Goal: Find specific fact: Find specific fact

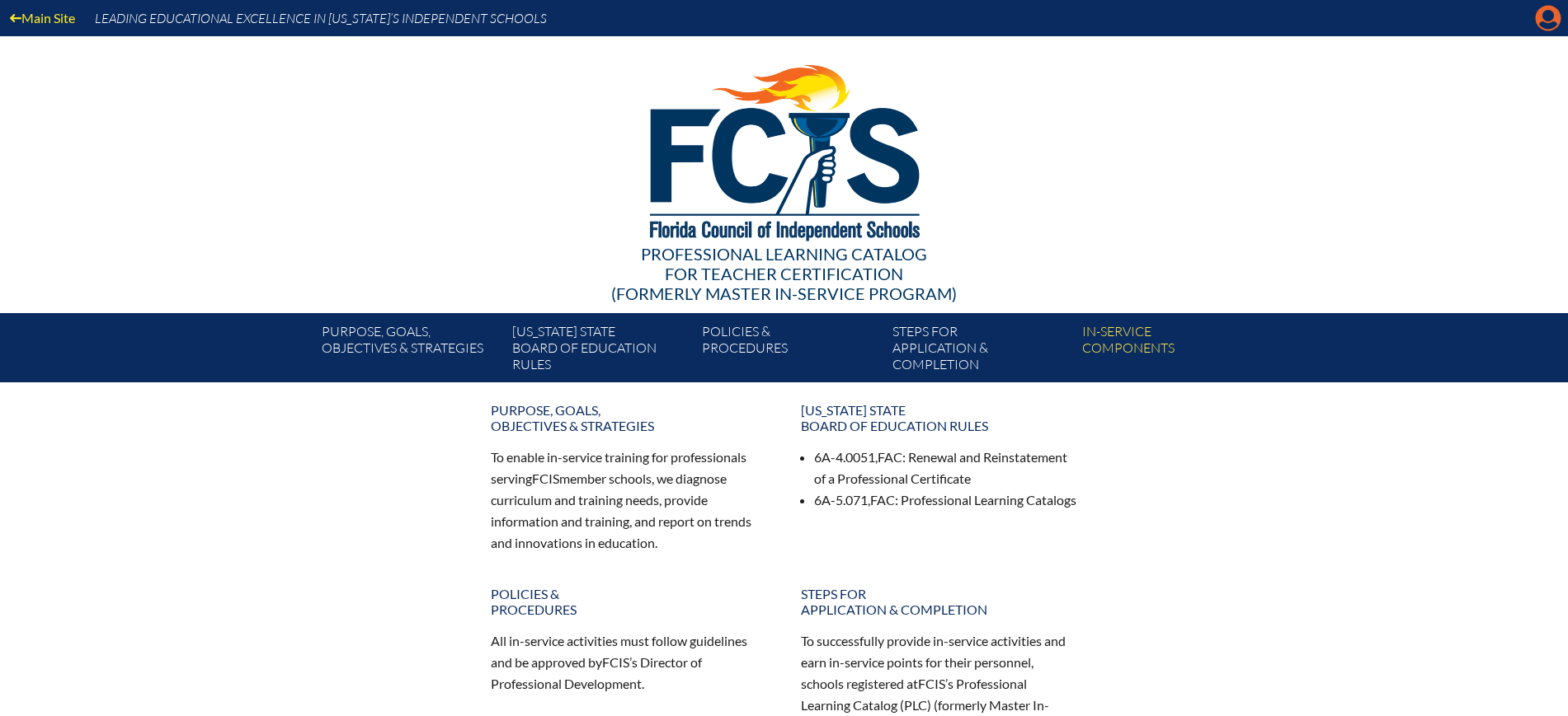
click at [1542, 22] on icon "Manage Account" at bounding box center [1547, 17] width 26 height 26
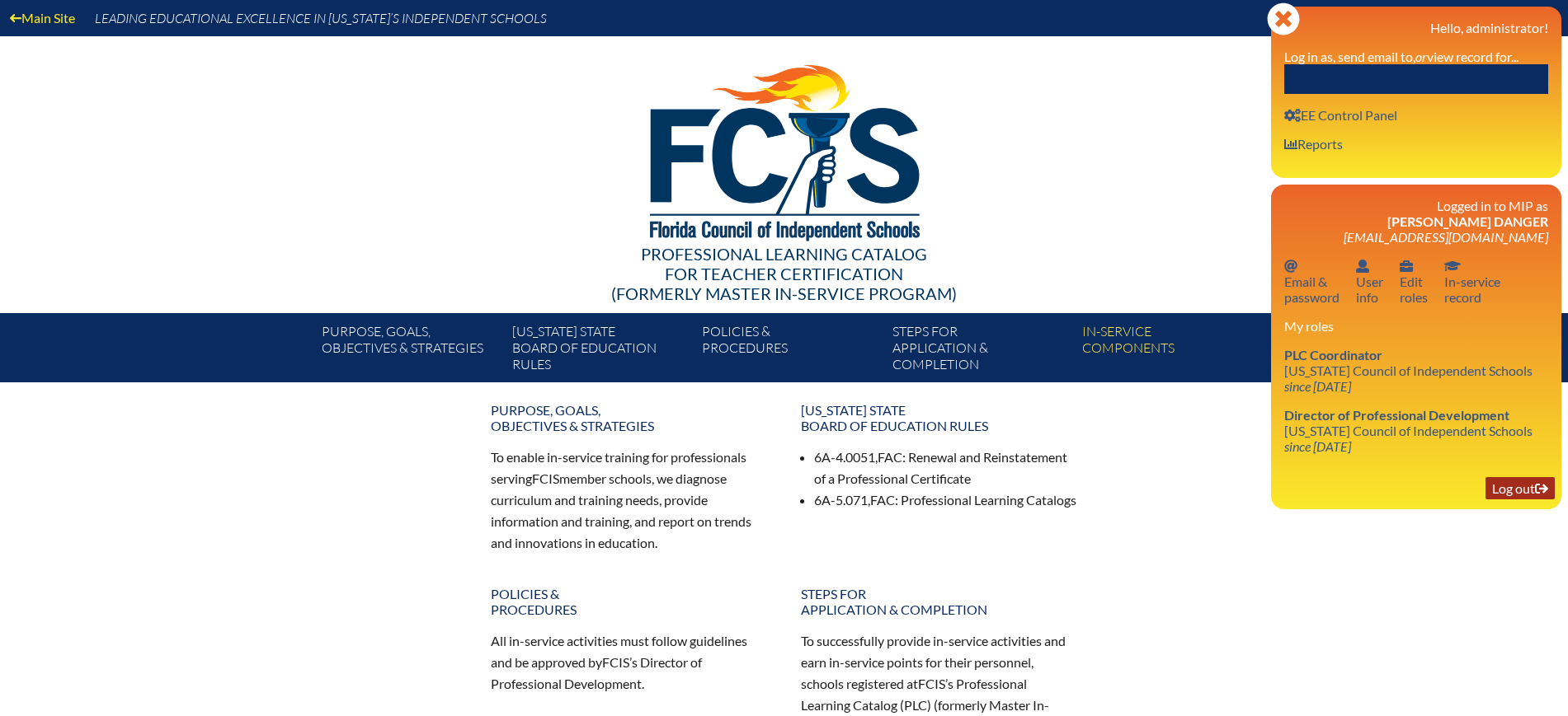
drag, startPoint x: 1505, startPoint y: 489, endPoint x: 1495, endPoint y: 479, distance: 14.1
click at [1505, 488] on link "Log out Log out" at bounding box center [1519, 488] width 69 height 22
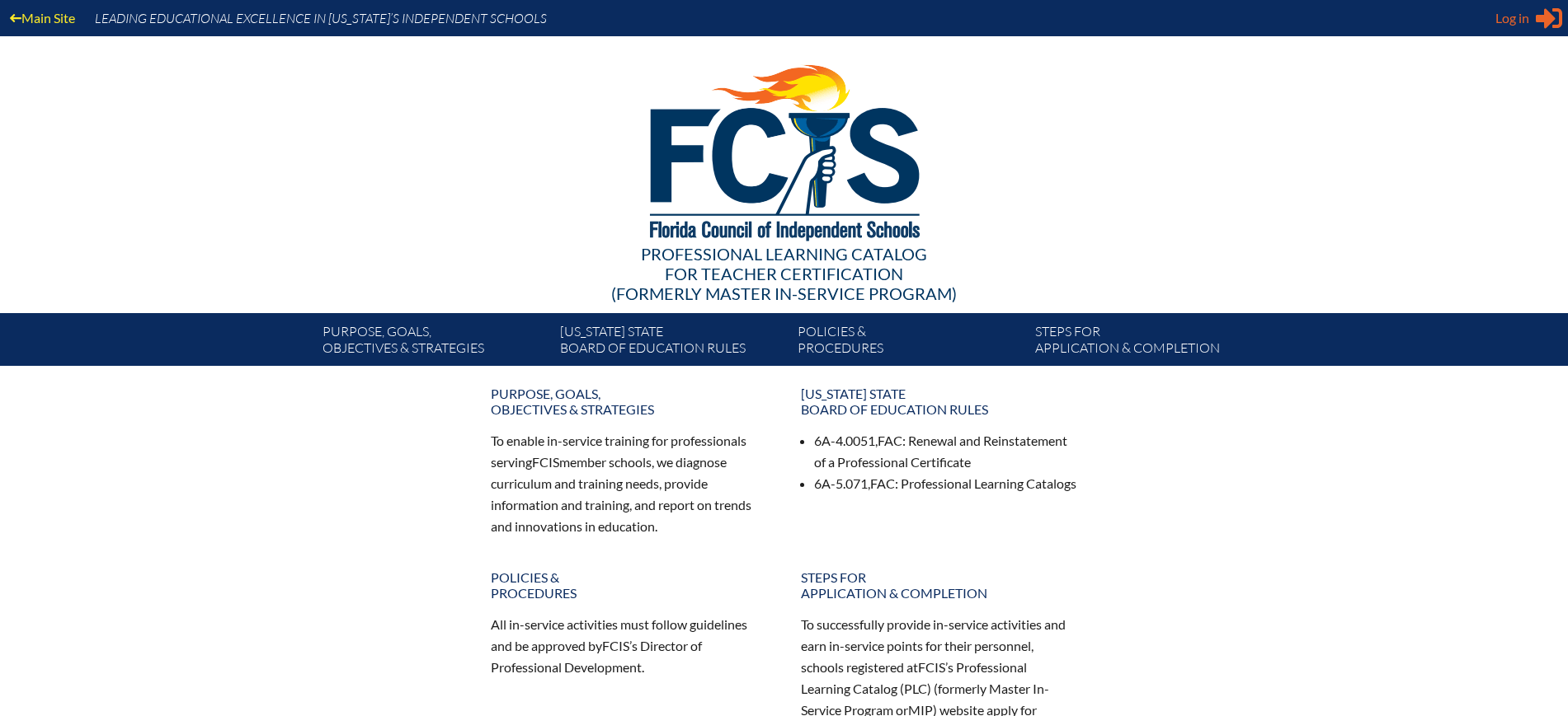
type input "[EMAIL_ADDRESS][DOMAIN_NAME]"
click at [1536, 20] on icon "Sign in or register" at bounding box center [1548, 17] width 26 height 26
type input "[EMAIL_ADDRESS][DOMAIN_NAME]"
click at [1531, 24] on div "Log in Close Sign in or register" at bounding box center [1528, 17] width 67 height 26
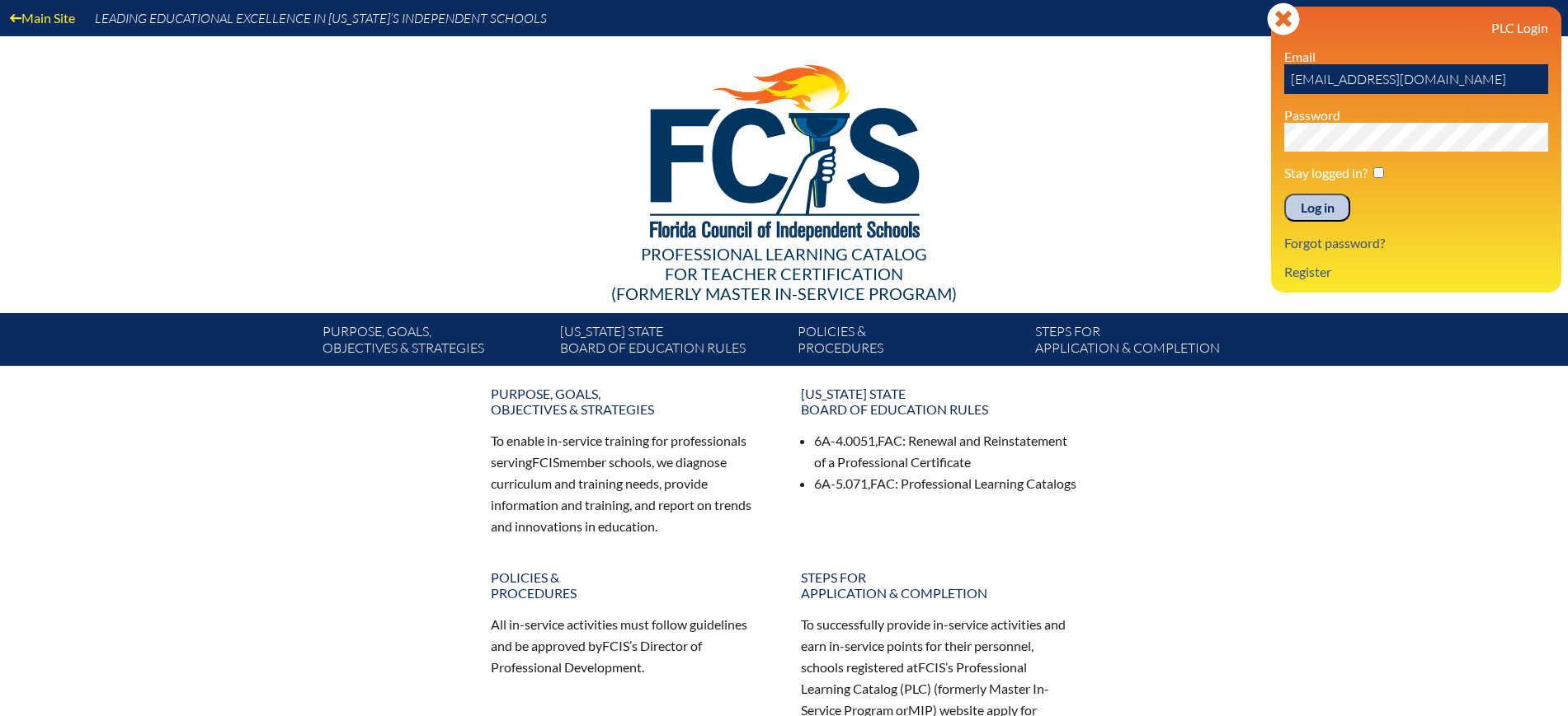
click at [1311, 206] on input "Log in" at bounding box center [1317, 207] width 66 height 28
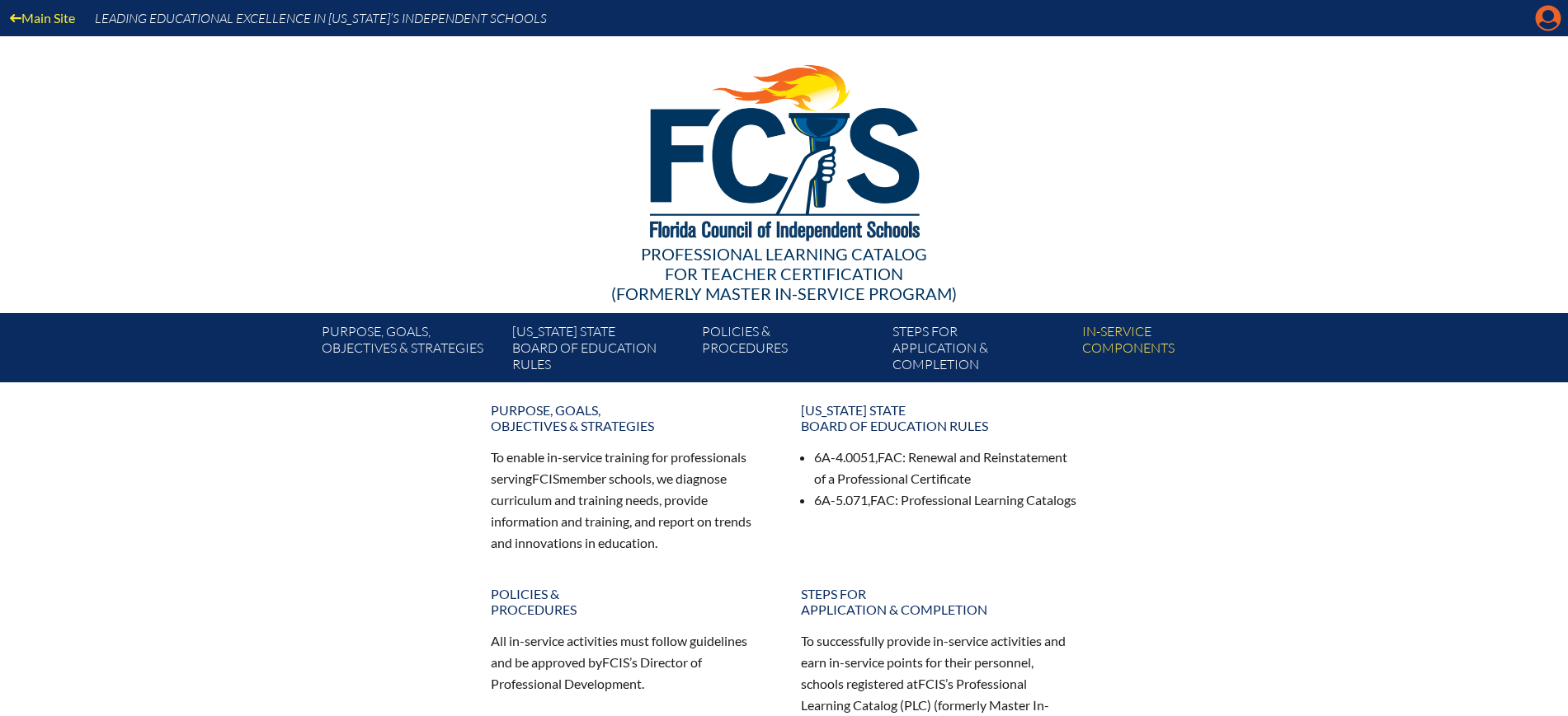
click at [1551, 19] on icon "Manage Account" at bounding box center [1547, 17] width 26 height 26
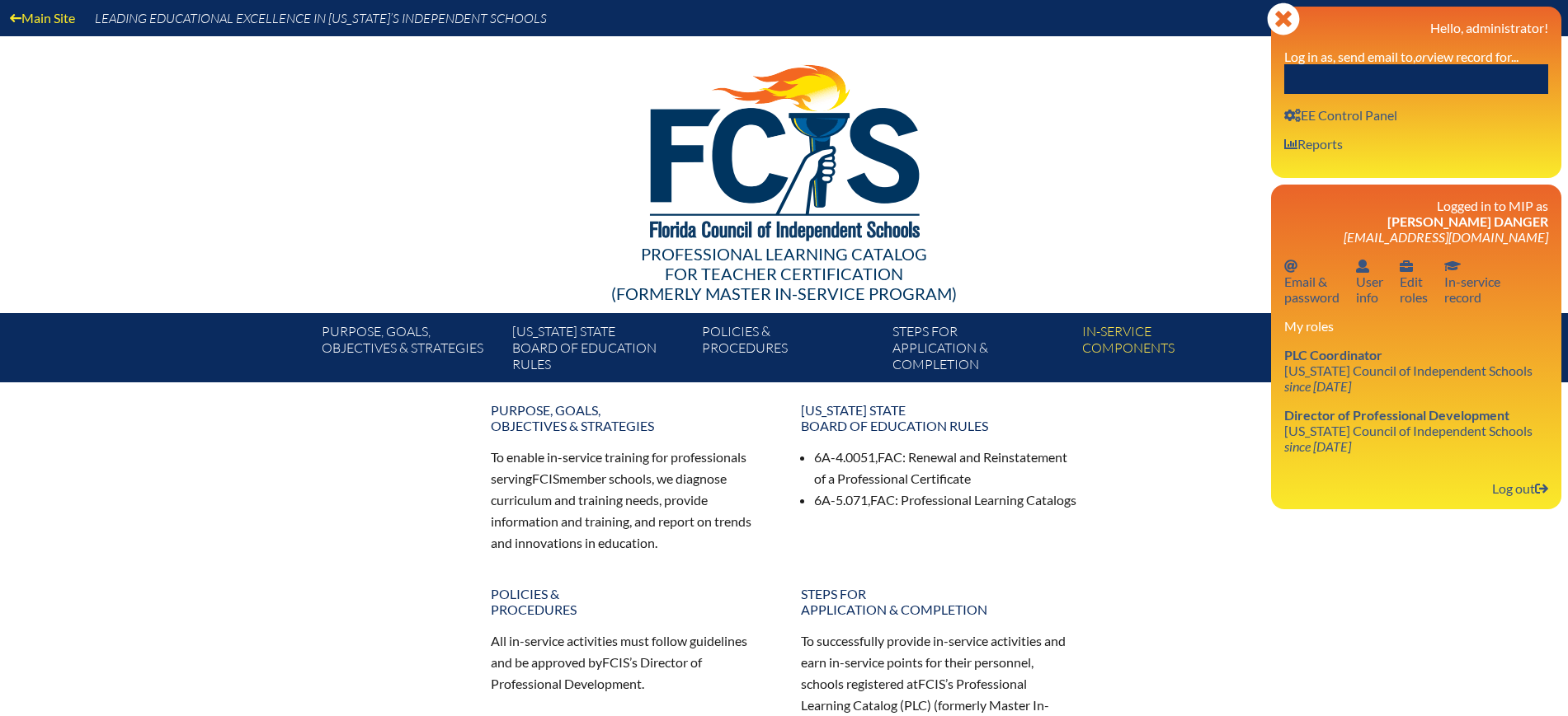
click at [1468, 75] on input "text" at bounding box center [1416, 78] width 264 height 30
paste input "Suzanne Byerly Taylor"
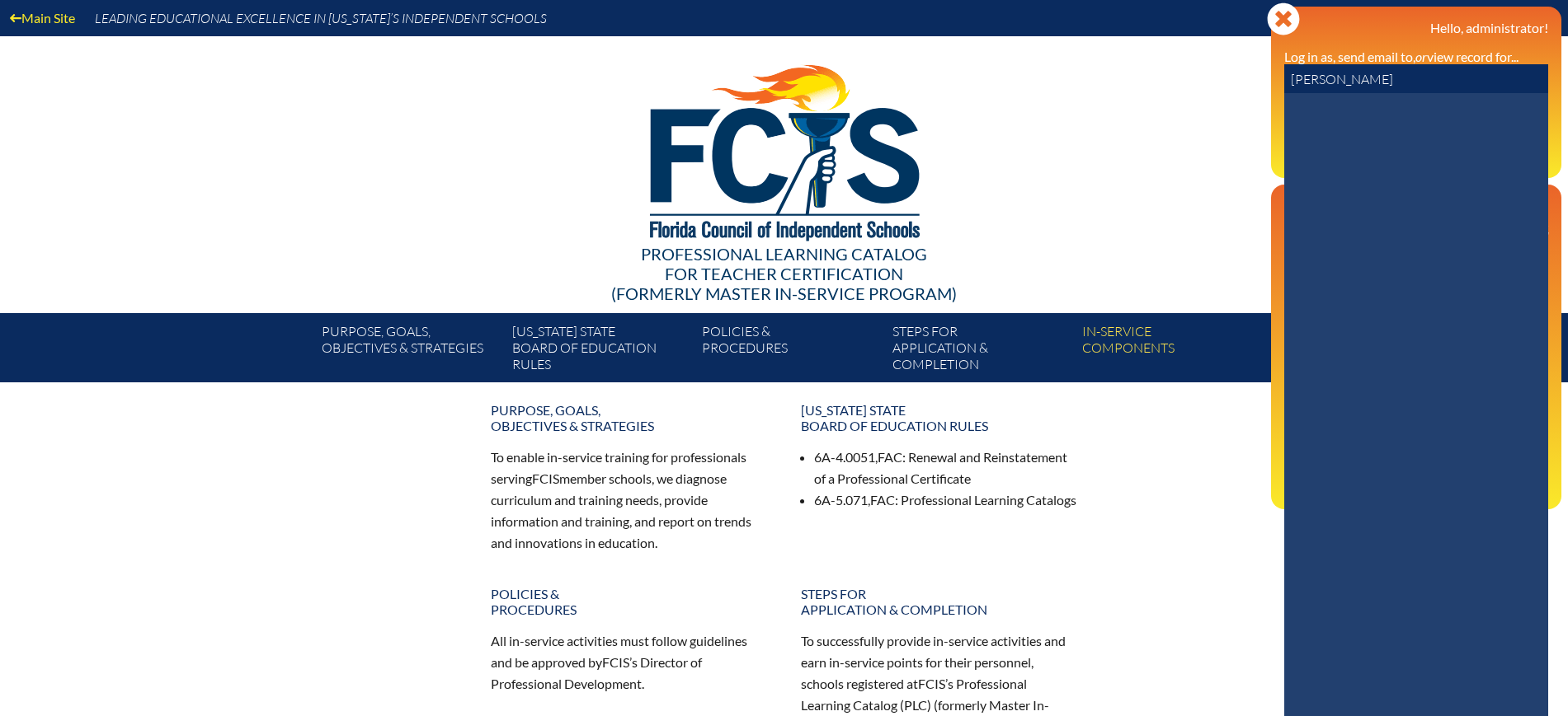
drag, startPoint x: 1381, startPoint y: 77, endPoint x: 1340, endPoint y: 81, distance: 41.2
click at [1340, 81] on input "Suzanne Byerly Taylor" at bounding box center [1416, 78] width 264 height 30
drag, startPoint x: 1338, startPoint y: 79, endPoint x: 1260, endPoint y: 79, distance: 78.0
click at [1260, 79] on div "Main Site Leading Educational Excellence in Florida’s Independent Schools Profe…" at bounding box center [784, 191] width 1568 height 382
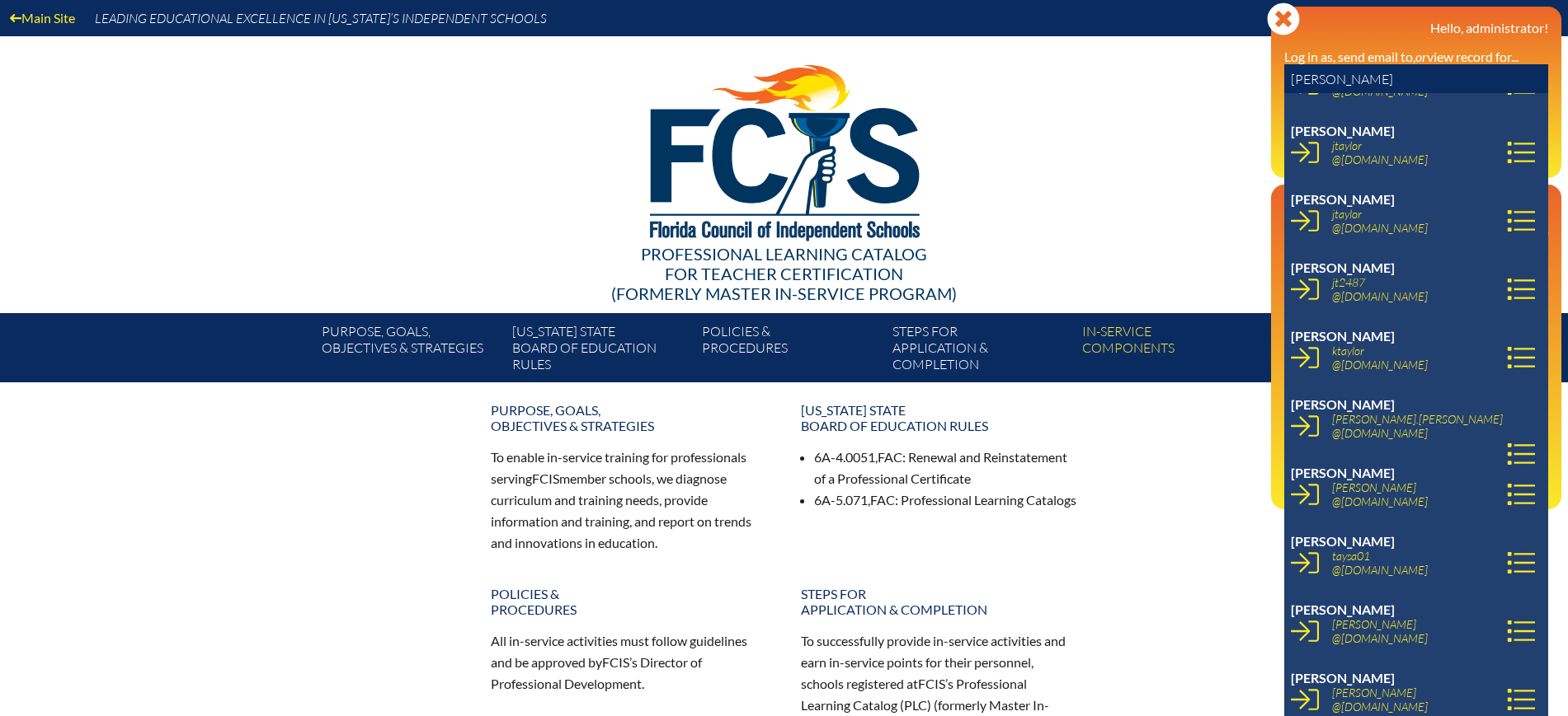
drag, startPoint x: 1347, startPoint y: 82, endPoint x: 1271, endPoint y: 82, distance: 76.0
click at [1271, 82] on div "Close Manage Account Hello, administrator! Log in as, send email to, or view re…" at bounding box center [1416, 92] width 291 height 172
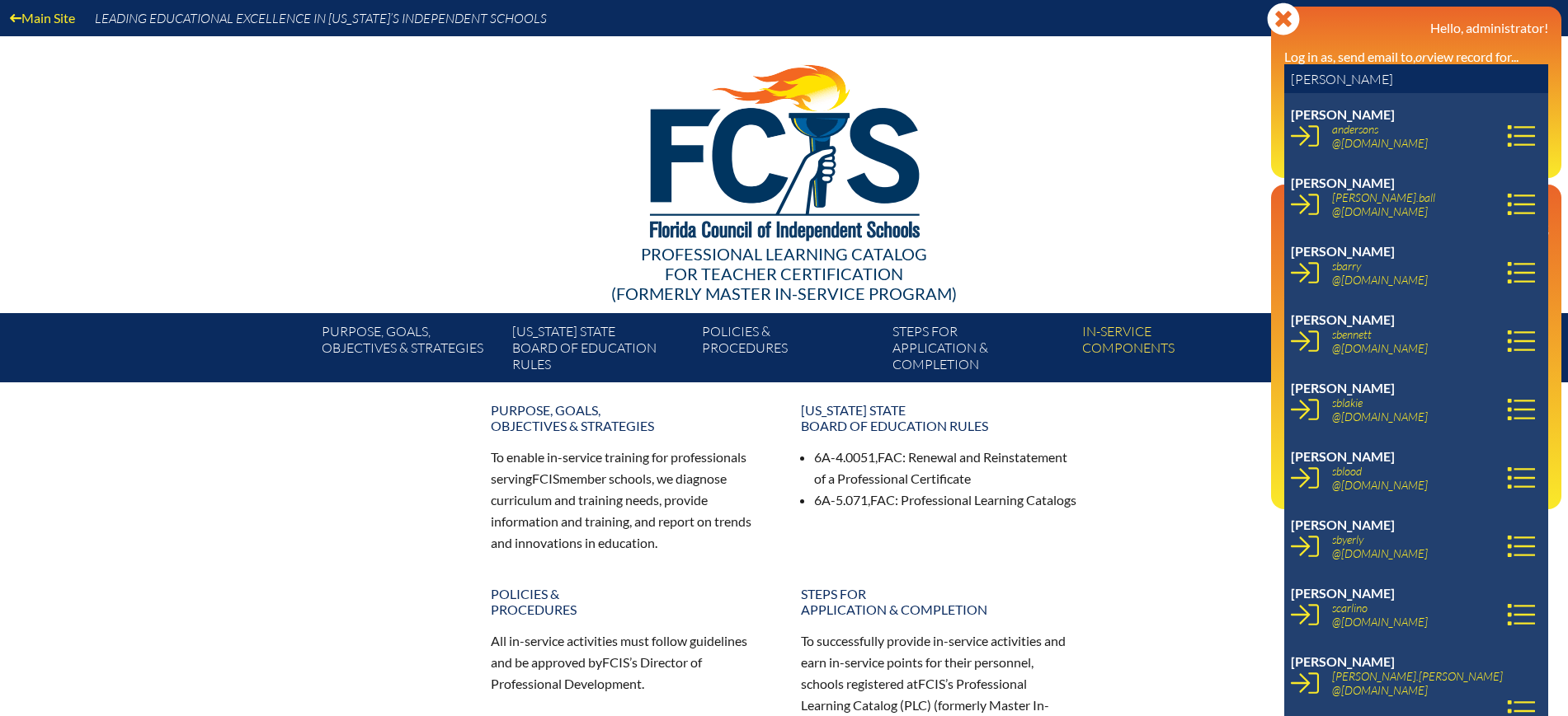
paste input "Byerly"
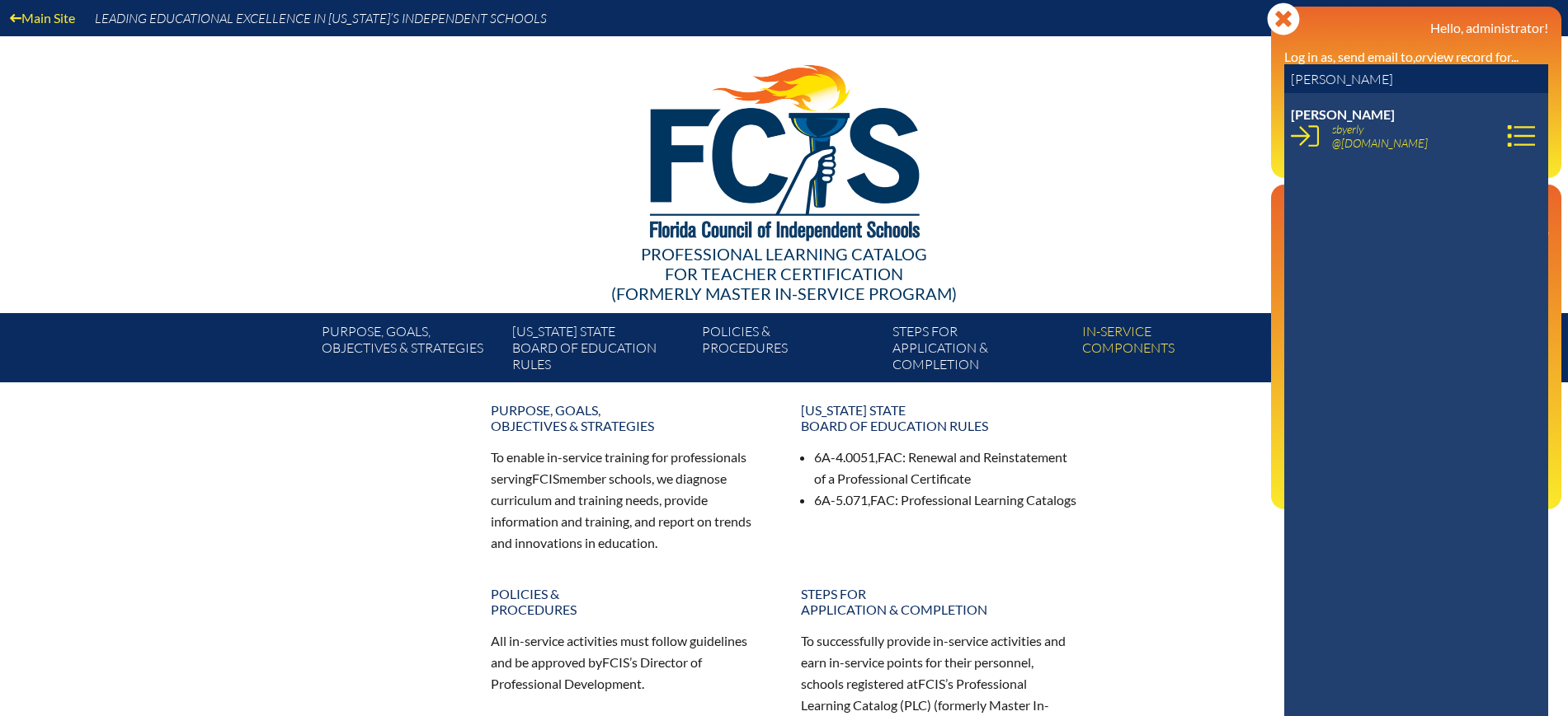
type input "suzanne Byerly"
drag, startPoint x: 1392, startPoint y: 144, endPoint x: 1329, endPoint y: 130, distance: 64.5
click at [1332, 130] on span "sbyerly @rpds.com" at bounding box center [1386, 136] width 109 height 28
copy link "sbyerly @rpds.com"
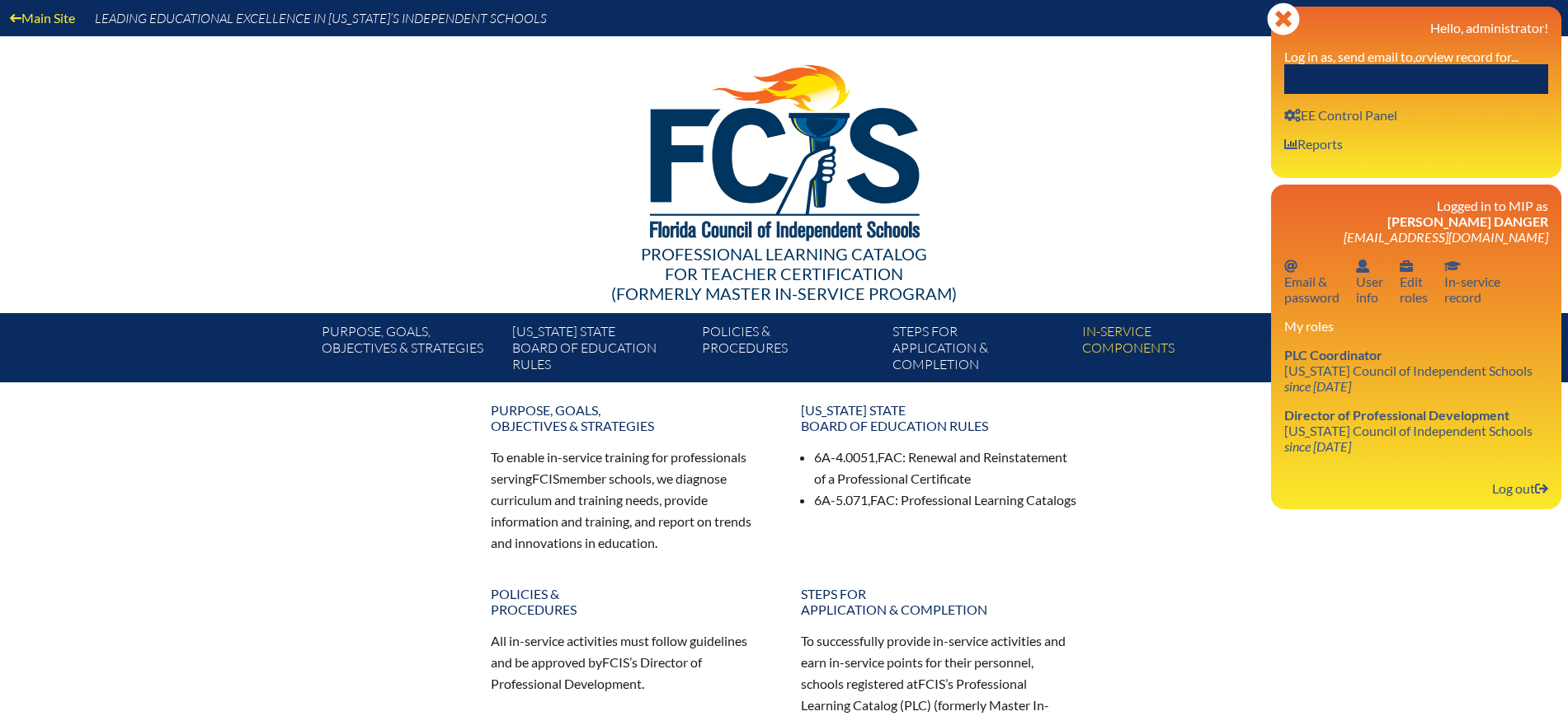
click at [1451, 71] on input "text" at bounding box center [1416, 78] width 264 height 30
paste input "[EMAIL_ADDRESS][DOMAIN_NAME]"
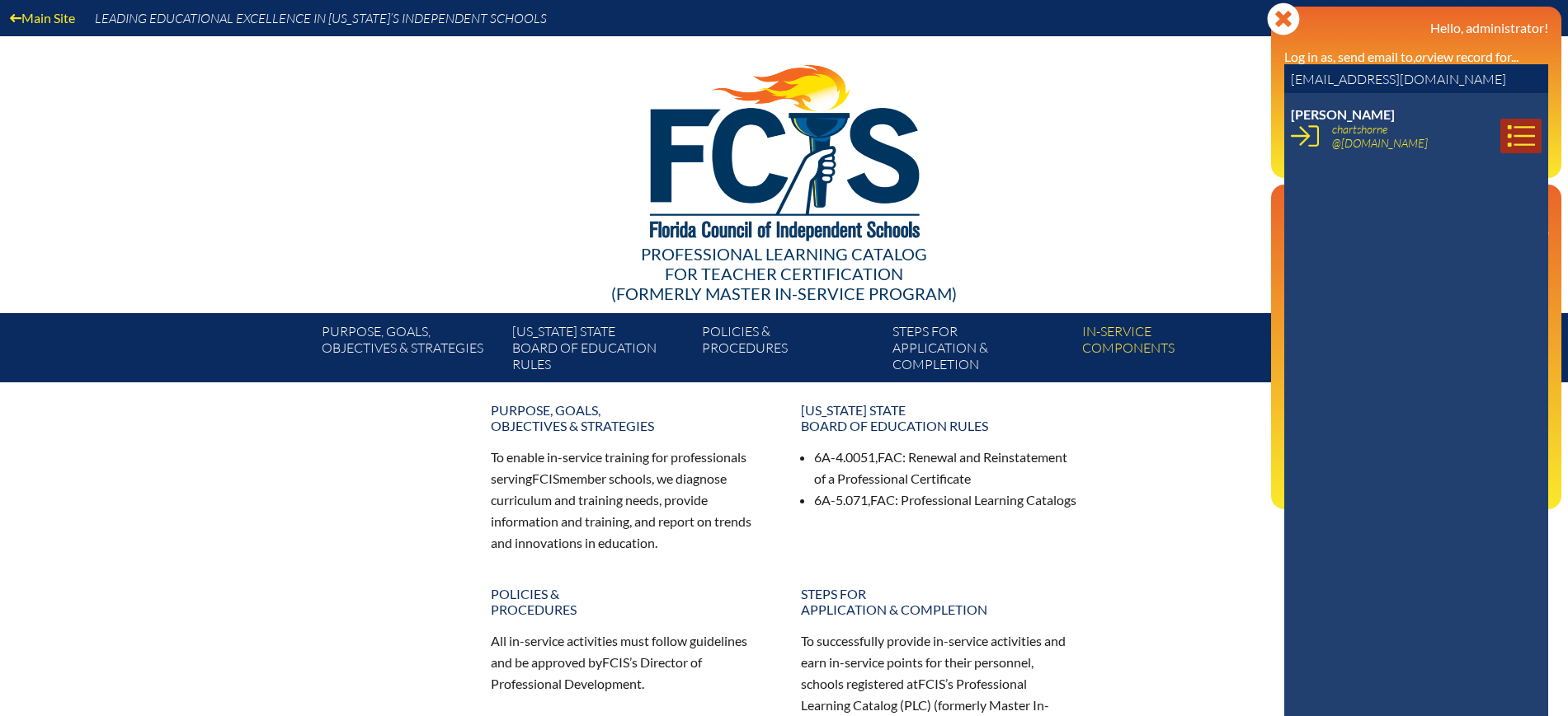
type input "[EMAIL_ADDRESS][DOMAIN_NAME]"
click at [1507, 138] on icon at bounding box center [1520, 136] width 28 height 28
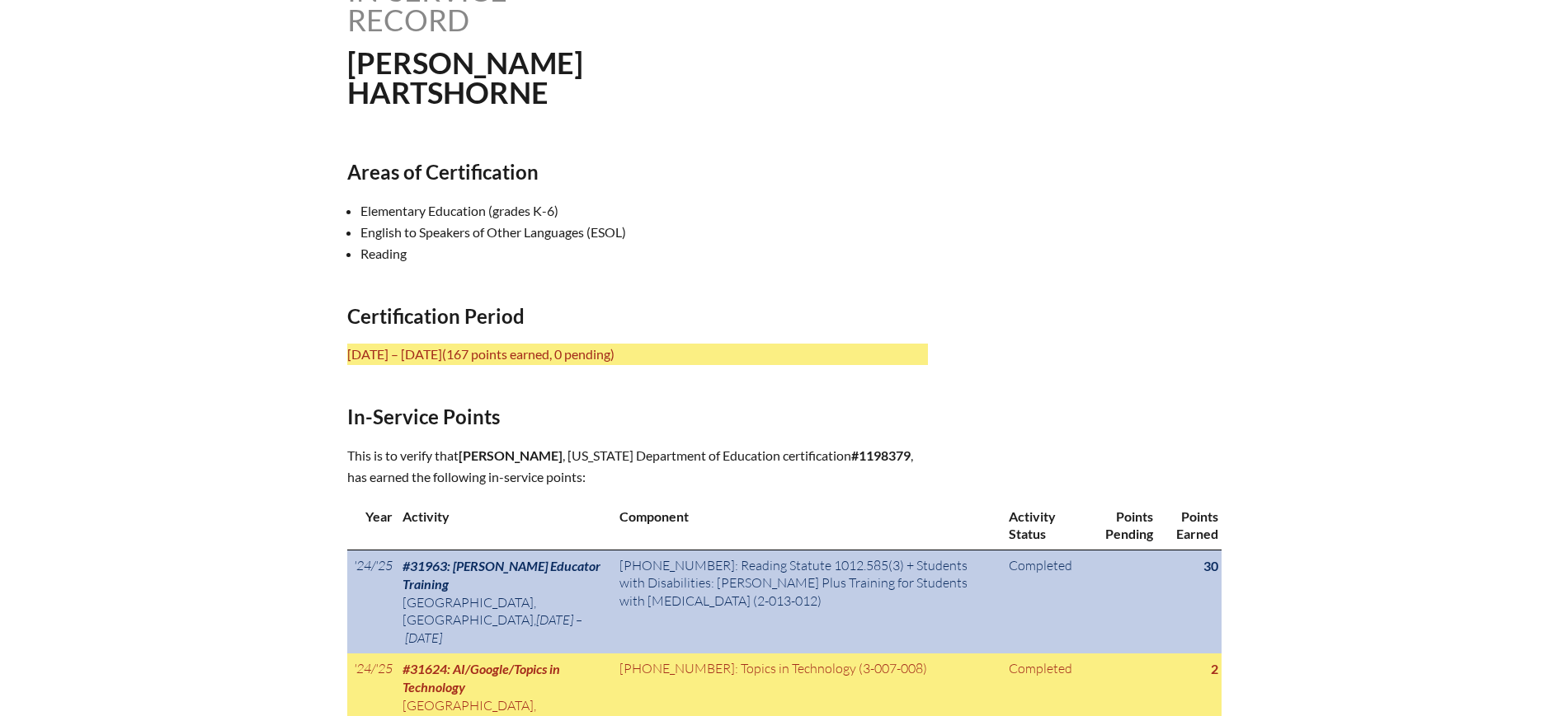
scroll to position [618, 0]
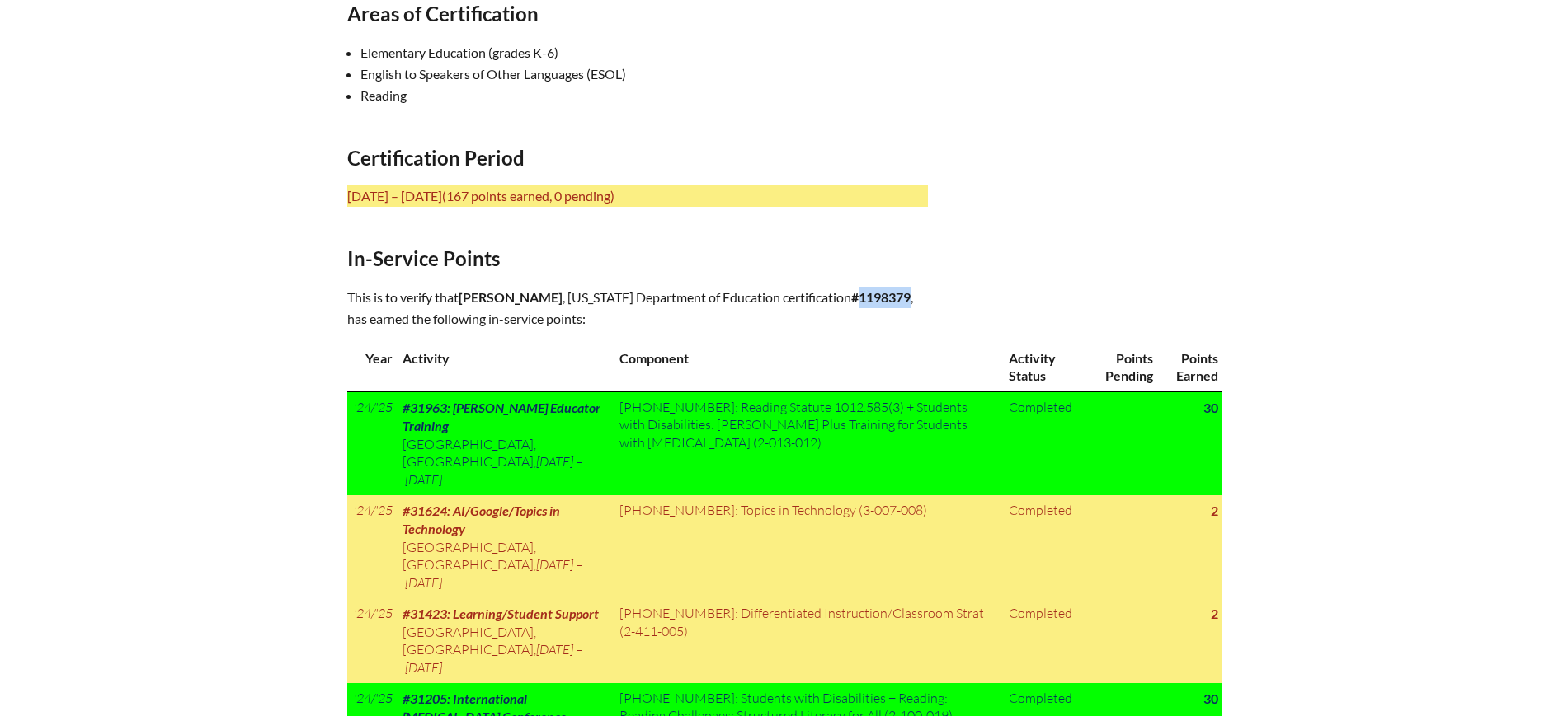
drag, startPoint x: 671, startPoint y: 315, endPoint x: 622, endPoint y: 320, distance: 49.3
click at [852, 305] on b "#1198379" at bounding box center [881, 297] width 59 height 15
copy b "1198379"
